Goal: Information Seeking & Learning: Learn about a topic

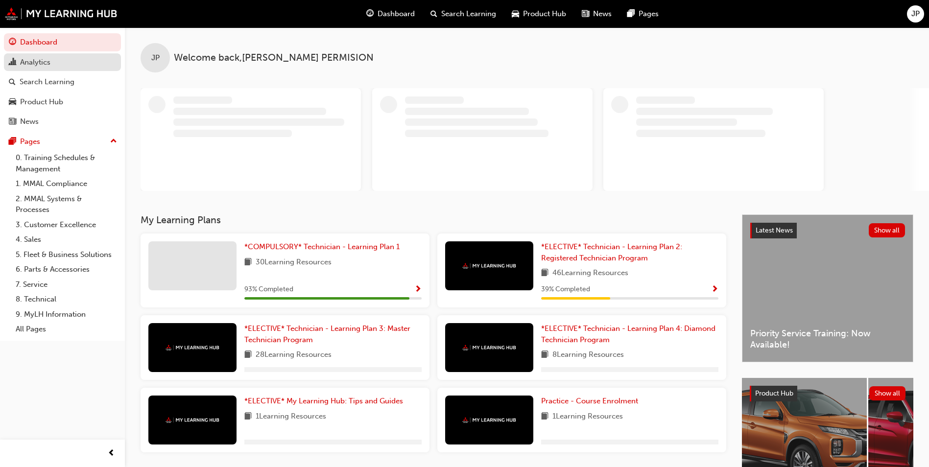
click at [55, 67] on div "Analytics" at bounding box center [62, 62] width 107 height 12
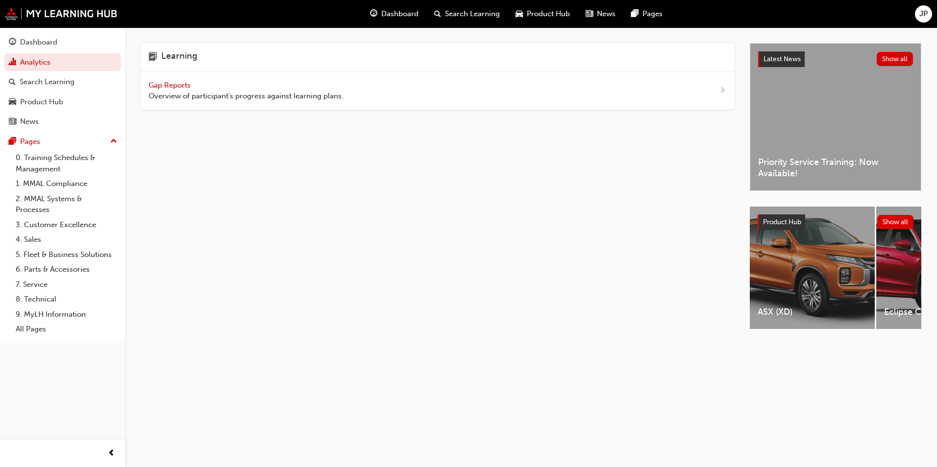
click at [161, 91] on span "Overview of participant's progress against learning plans." at bounding box center [245, 96] width 195 height 11
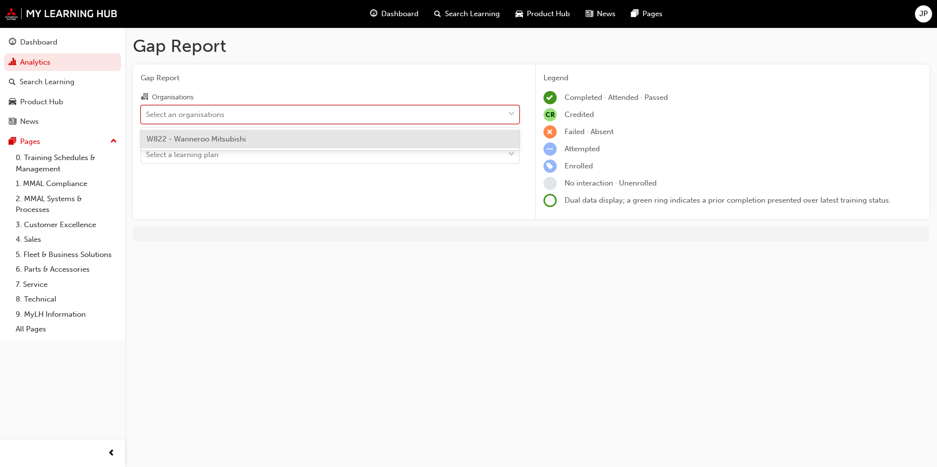
click at [203, 112] on div "Select an organisations" at bounding box center [185, 114] width 78 height 11
click at [147, 112] on input "Organisations option W822 - Wanneroo Mitsubishi focused, 1 of 1. 1 result avail…" at bounding box center [146, 114] width 1 height 8
click at [163, 139] on span "W822 - Wanneroo Mitsubishi" at bounding box center [195, 139] width 99 height 9
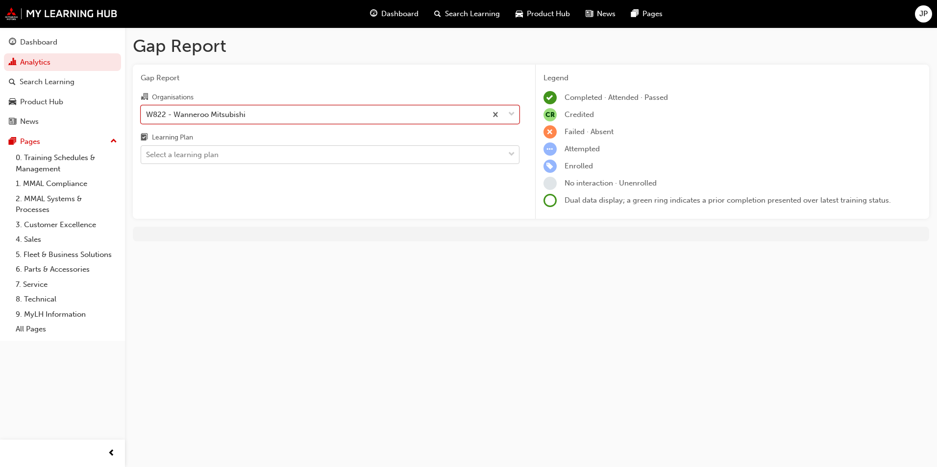
drag, startPoint x: 160, startPoint y: 152, endPoint x: 163, endPoint y: 161, distance: 9.0
click at [160, 155] on div "Select a learning plan" at bounding box center [182, 154] width 73 height 11
click at [147, 155] on input "Learning Plan Select a learning plan" at bounding box center [146, 154] width 1 height 8
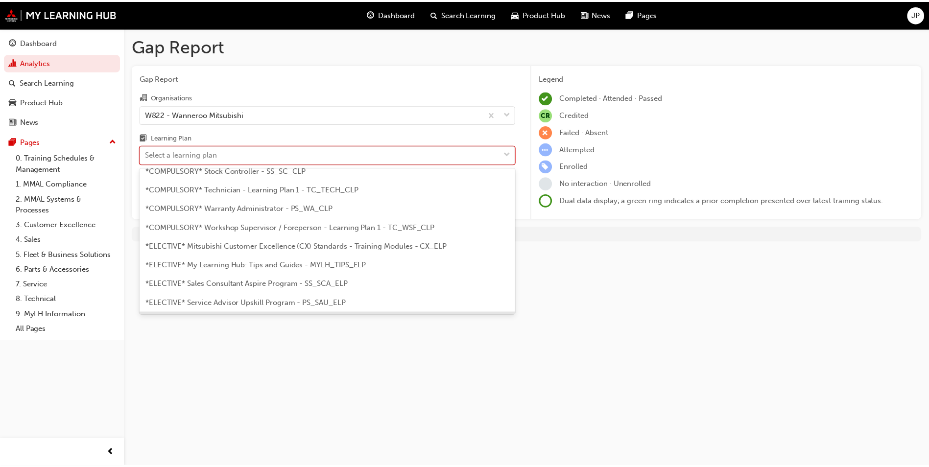
scroll to position [382, 0]
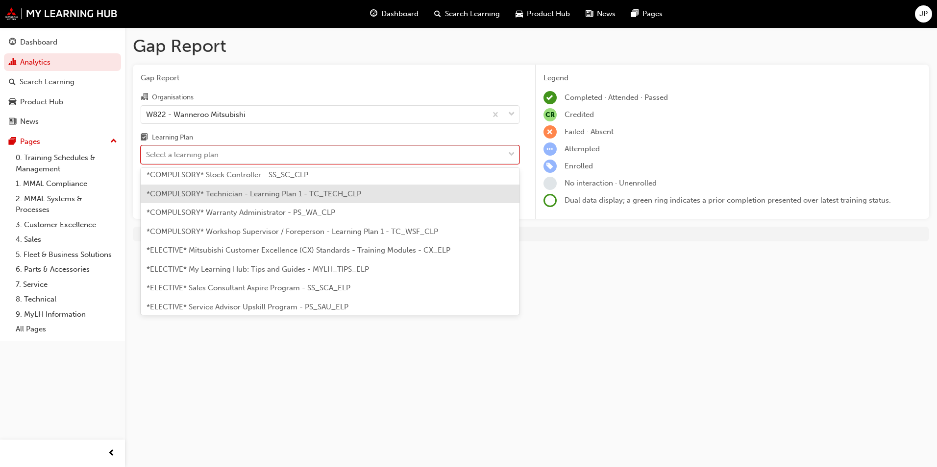
click at [282, 195] on span "*COMPULSORY* Technician - Learning Plan 1 - TC_TECH_CLP" at bounding box center [253, 194] width 215 height 9
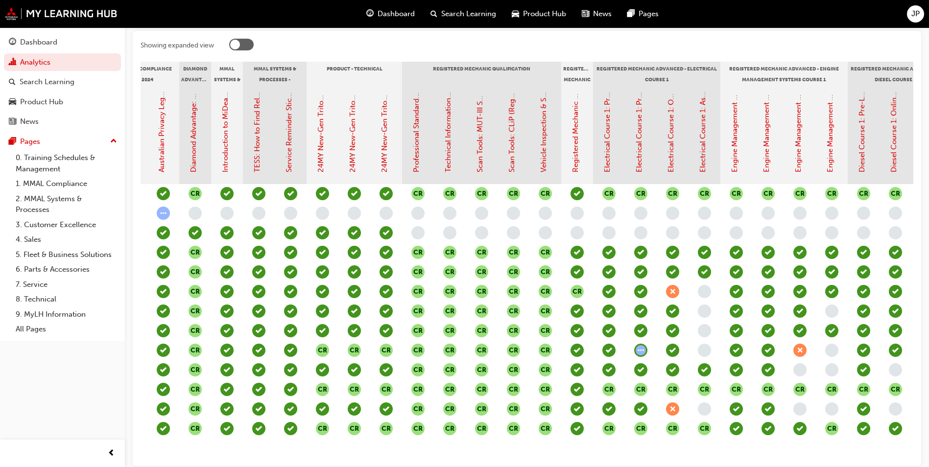
scroll to position [0, 224]
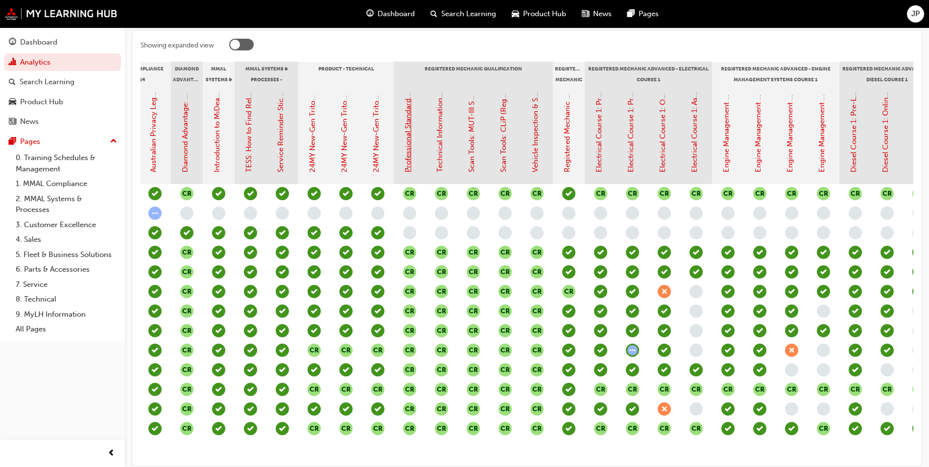
click at [412, 151] on link "Professional Standards (Registered Mechanic Qualification)" at bounding box center [408, 71] width 9 height 201
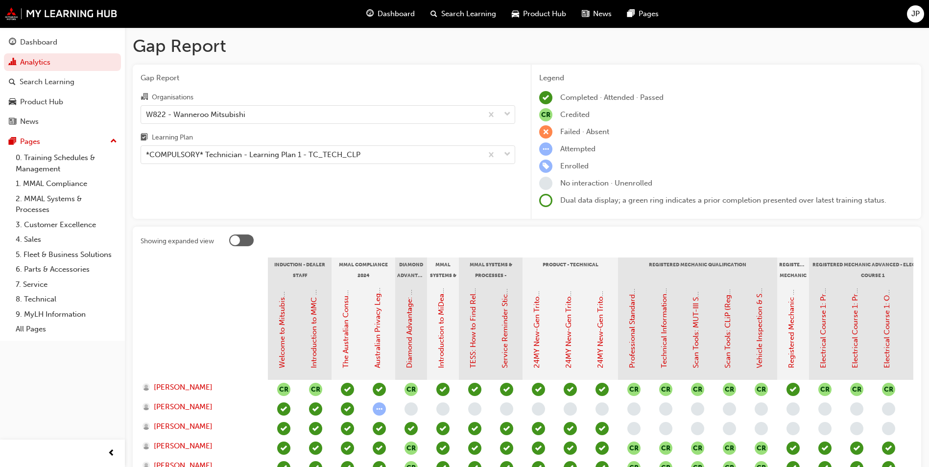
scroll to position [196, 0]
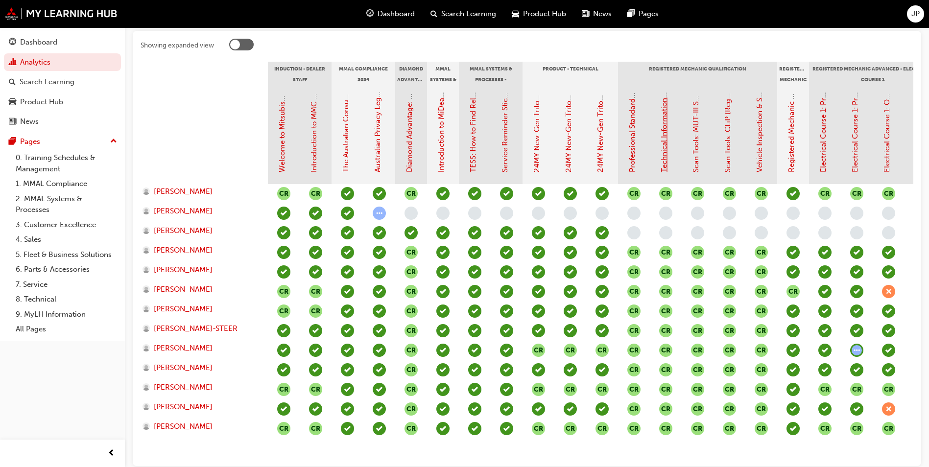
click at [662, 149] on link "Technical Information (Registered Mechanic Qualification)" at bounding box center [664, 73] width 9 height 198
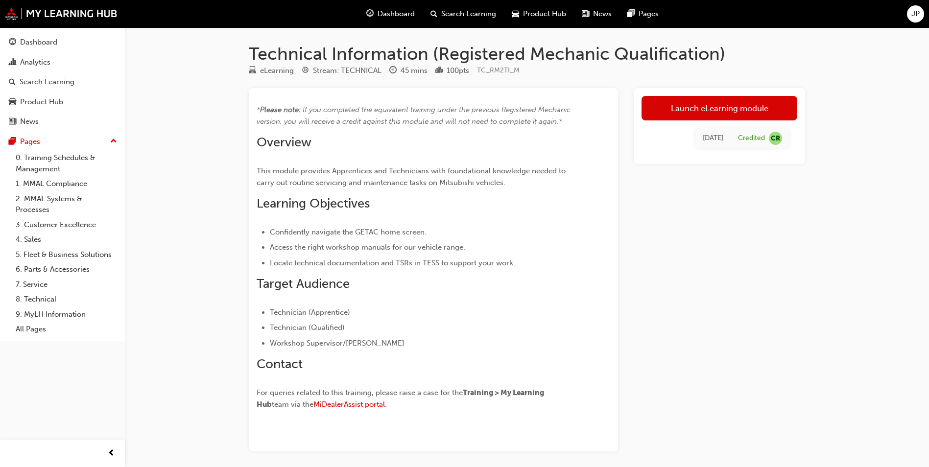
scroll to position [196, 0]
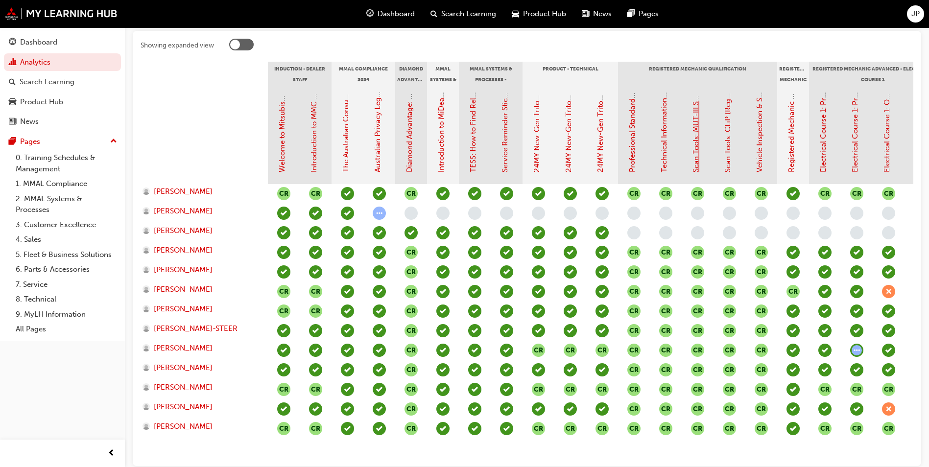
click at [695, 158] on link "Scan Tools: MUT-III SE (Registered Mechanic Qualification)" at bounding box center [696, 72] width 9 height 199
